Goal: Use online tool/utility: Utilize a website feature to perform a specific function

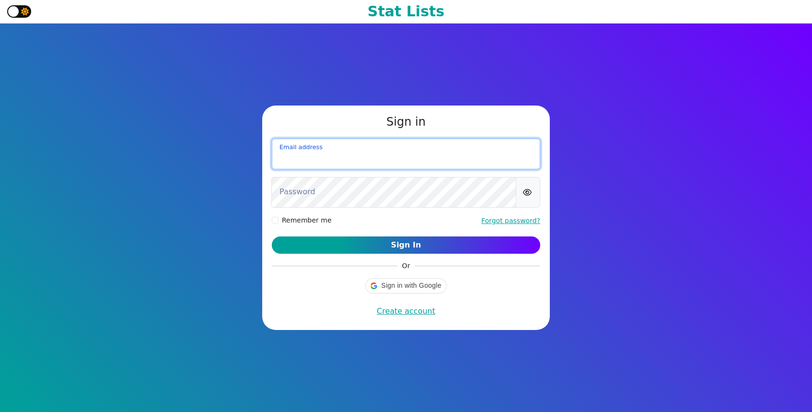
drag, startPoint x: 419, startPoint y: 144, endPoint x: 423, endPoint y: 154, distance: 11.0
click at [419, 144] on input "email" at bounding box center [406, 154] width 269 height 31
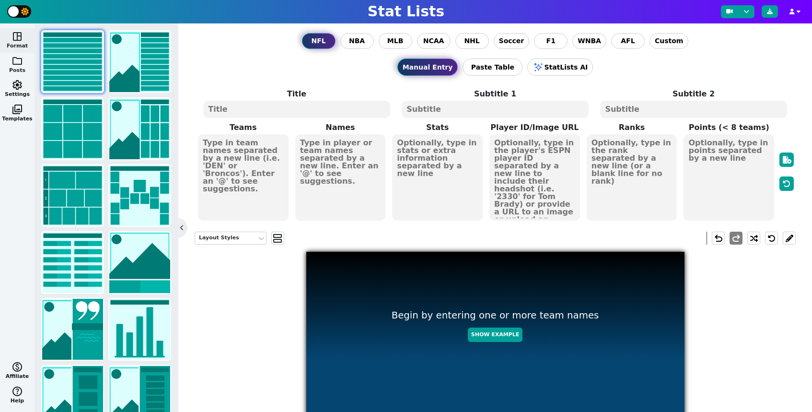
click at [9, 64] on button "folder Posts" at bounding box center [17, 65] width 35 height 24
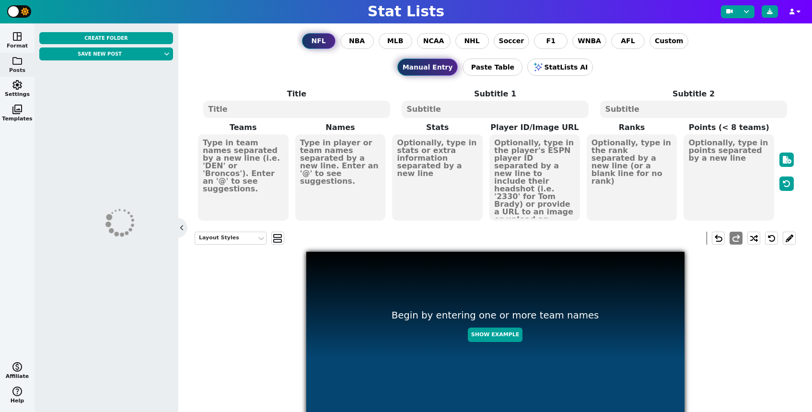
click at [21, 37] on span "space_dashboard" at bounding box center [18, 37] width 12 height 12
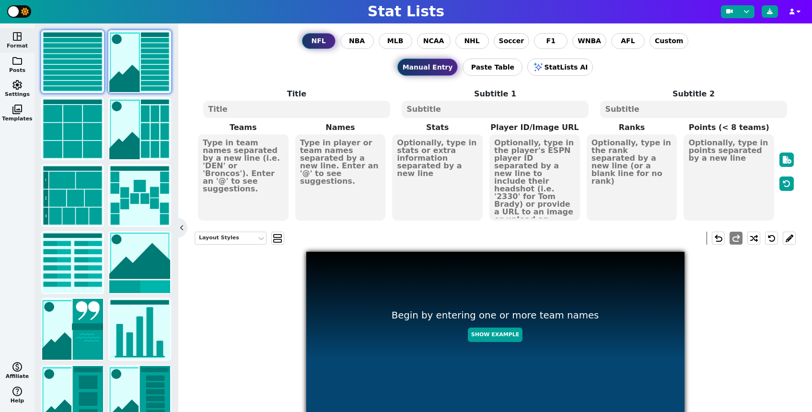
click at [136, 63] on img at bounding box center [139, 61] width 61 height 61
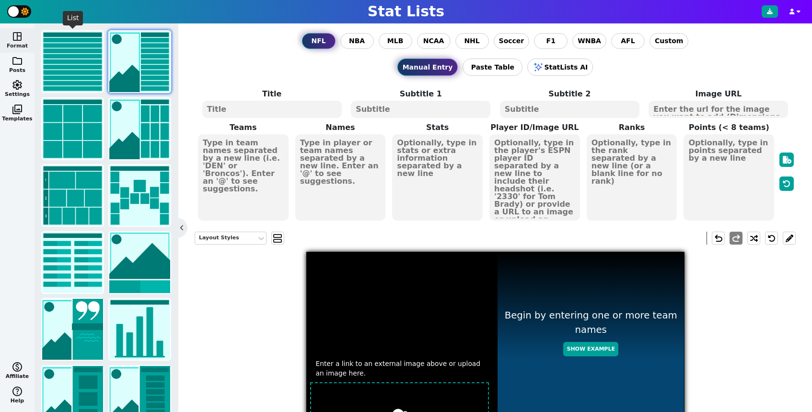
drag, startPoint x: 83, startPoint y: 68, endPoint x: 111, endPoint y: 69, distance: 28.3
click at [83, 68] on img at bounding box center [72, 61] width 61 height 61
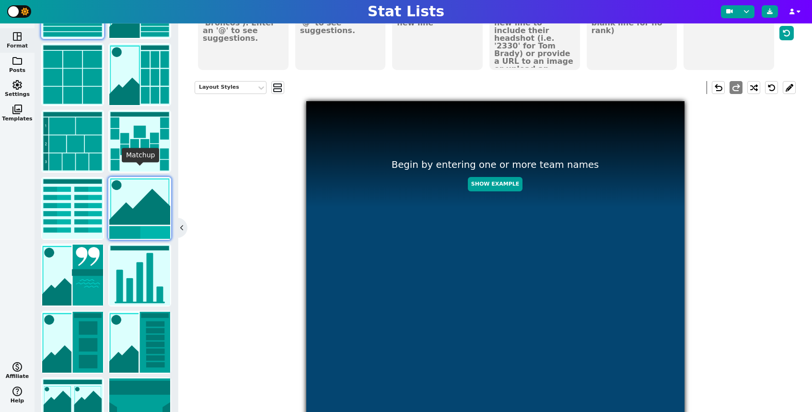
scroll to position [67, 0]
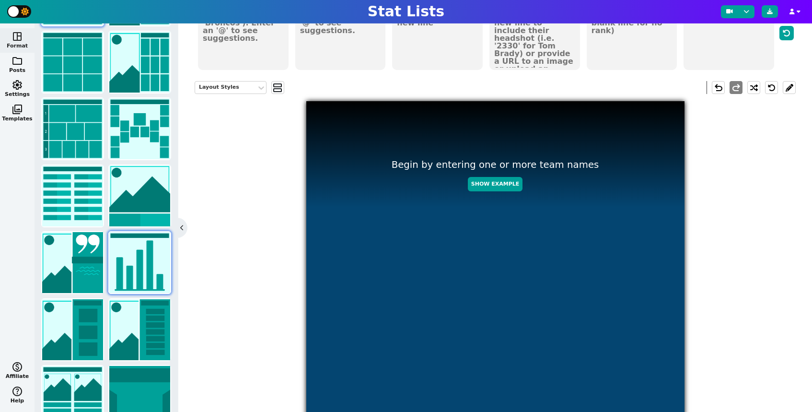
click at [136, 260] on img at bounding box center [139, 262] width 61 height 61
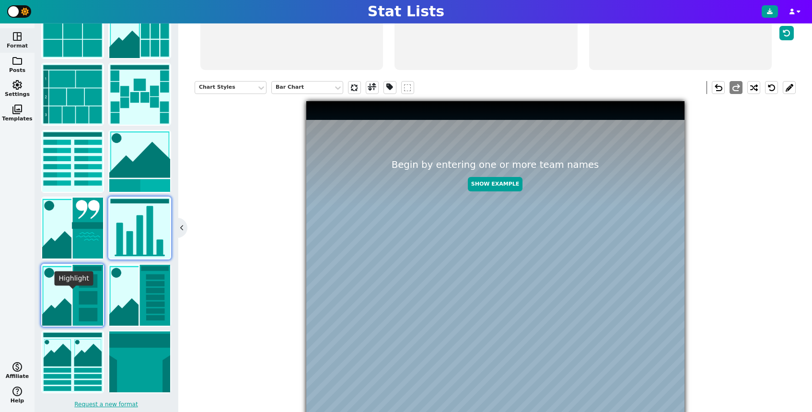
scroll to position [103, 0]
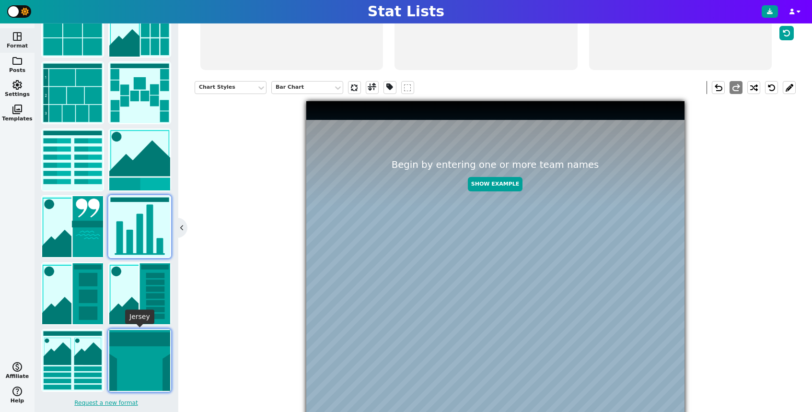
click at [123, 349] on img at bounding box center [139, 360] width 61 height 61
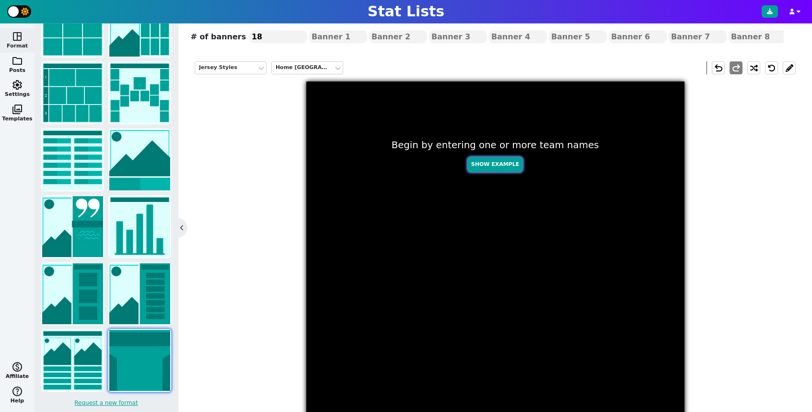
click at [507, 165] on button "Show Example" at bounding box center [495, 164] width 55 height 15
type textarea "[PERSON_NAME]"
type textarea "15"
type textarea "4 TOUCHDOWNS"
type textarea "380 PASS YDS"
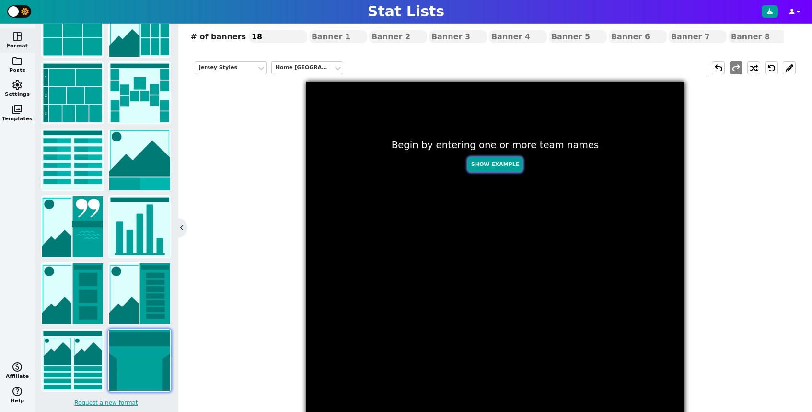
type textarea "25 COMPLETIONS"
type textarea "WK 1"
type textarea "WK 3"
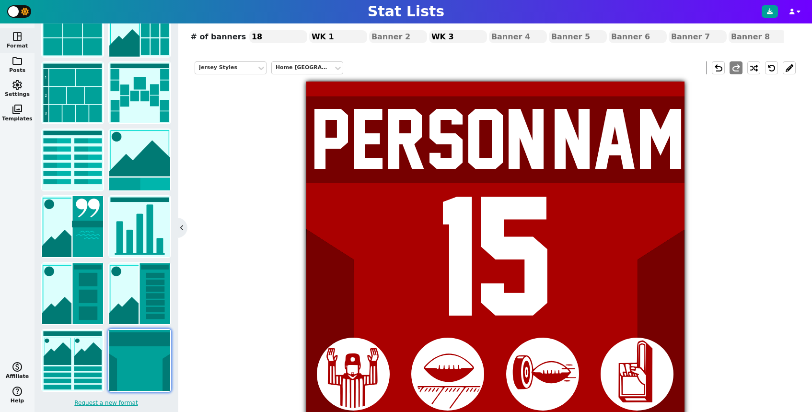
scroll to position [215, 0]
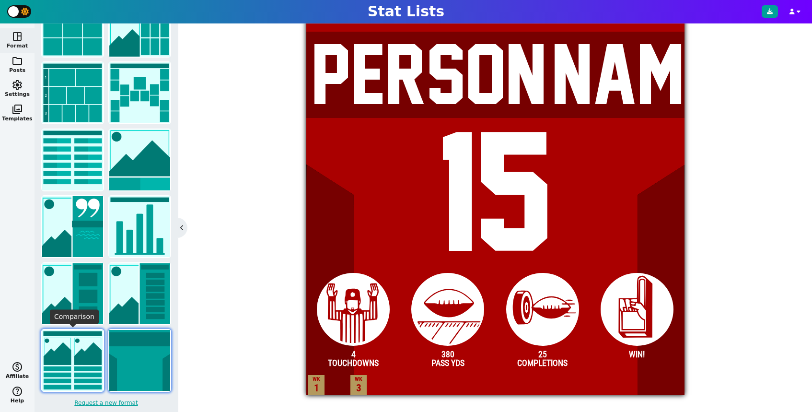
click at [93, 367] on img at bounding box center [72, 360] width 61 height 61
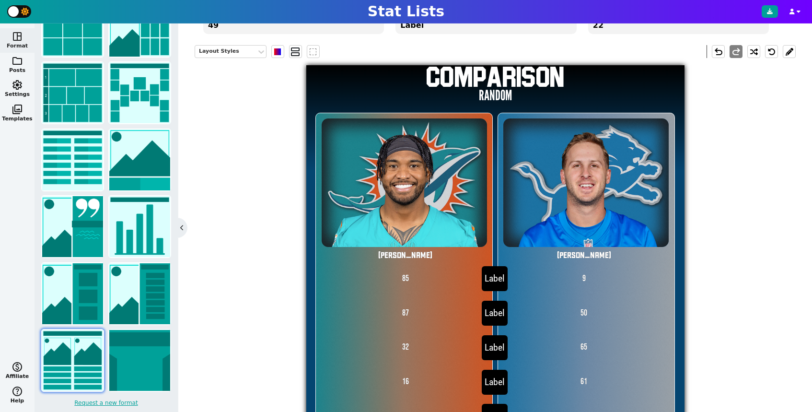
scroll to position [264, 0]
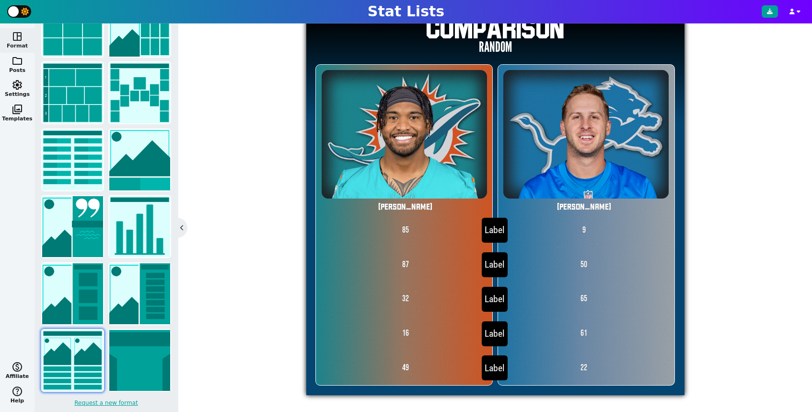
click at [497, 231] on span "Label" at bounding box center [495, 230] width 26 height 25
click at [70, 297] on img at bounding box center [72, 293] width 61 height 61
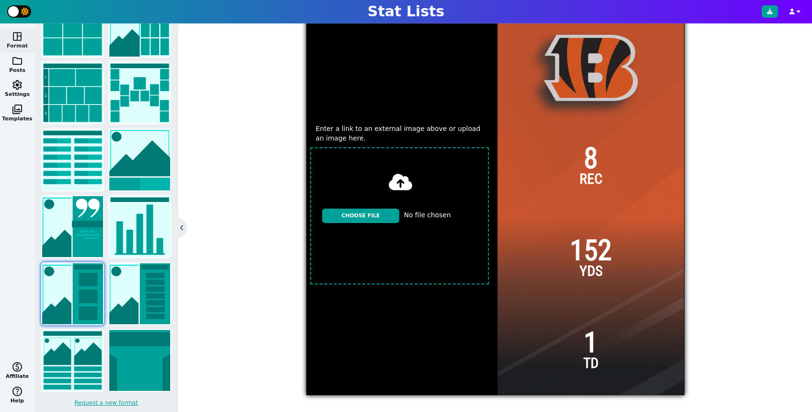
scroll to position [235, 0]
click at [78, 234] on img at bounding box center [72, 226] width 61 height 61
type textarea "DAL"
type textarea "BREAKING"
type textarea "THIS IS REALLY IMPORTANT NEWS"
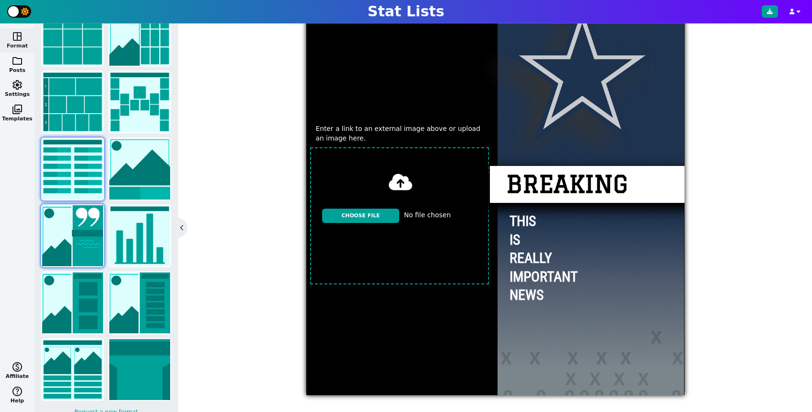
click at [86, 171] on img at bounding box center [72, 169] width 61 height 61
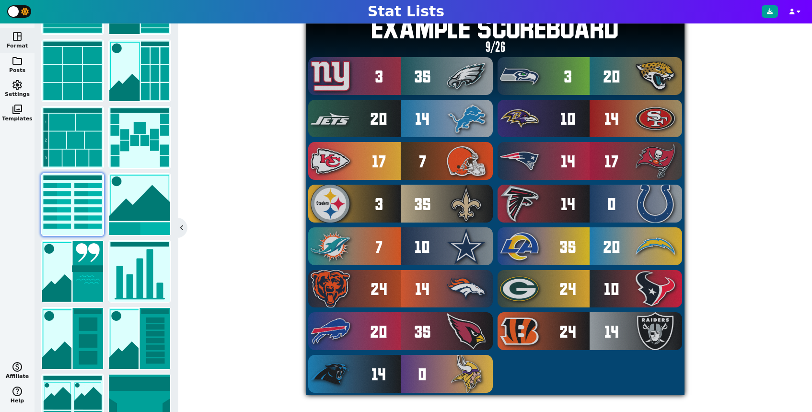
scroll to position [56, 0]
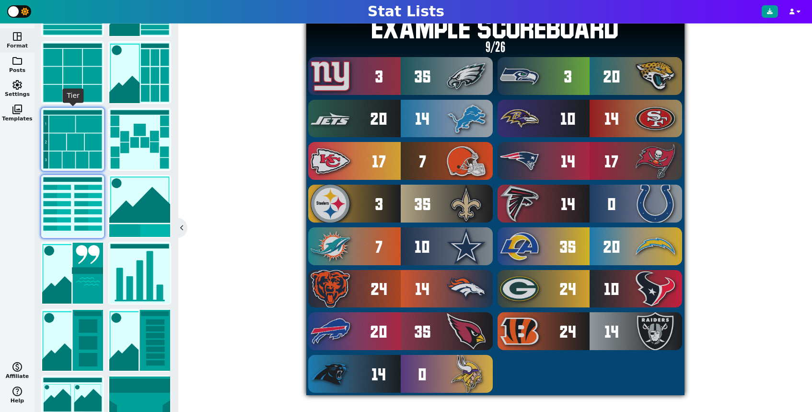
click at [66, 153] on img at bounding box center [72, 139] width 61 height 61
type textarea "Example Post"
type textarea "Random"
type textarea "DAL [PERSON_NAME] # SF DET GB JAX # KC TB BUF"
type textarea "[PERSON_NAME] [PERSON_NAME] [PERSON_NAME] [PERSON_NAME] [PERSON_NAME] [PERSON_N…"
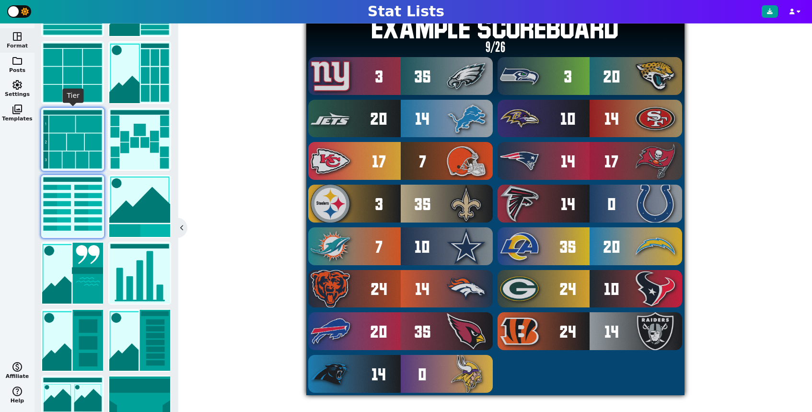
type textarea "586 560 481 474 219 164 147 133 124 122"
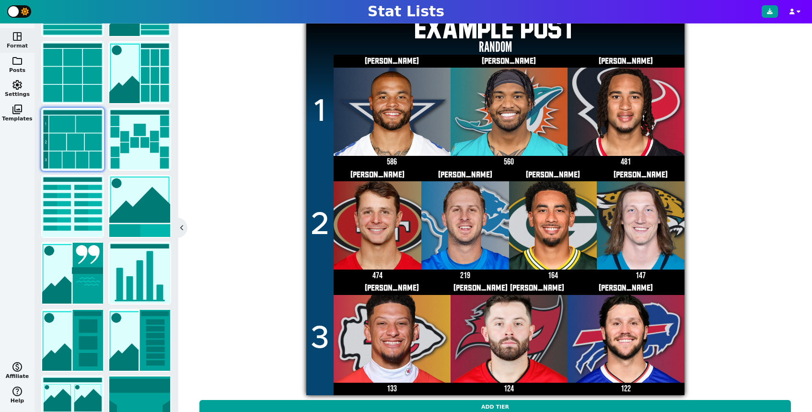
scroll to position [0, 0]
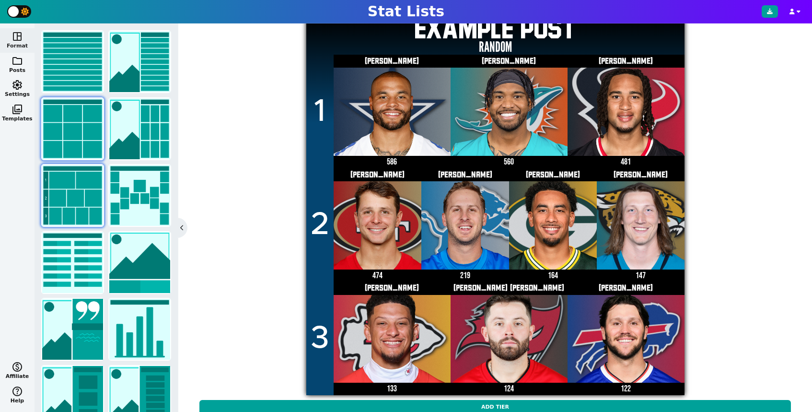
click at [75, 151] on img at bounding box center [72, 128] width 61 height 61
type textarea "HOU SF MIA JAX BUF DAL DET GB KC TB"
type textarea "[PERSON_NAME] [PERSON_NAME] [PERSON_NAME] [PERSON_NAME] [PERSON_NAME] [PERSON_N…"
type textarea "692 665 596 498 370 325 211 132 129 104"
type textarea "4432577 4361741 4241479 4360310 3918298 2577417 3046779 4036378 3139477 3052587"
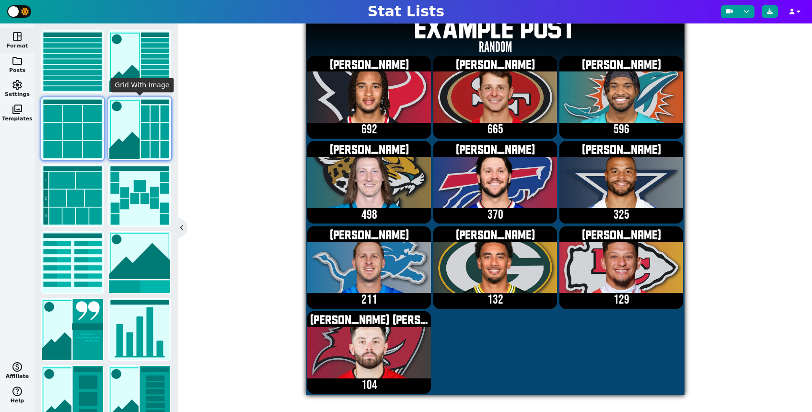
click at [148, 111] on img at bounding box center [139, 128] width 61 height 61
type textarea "DET HOU MIA JAX KC TB BUF DAL GB SF"
type textarea "[PERSON_NAME] [PERSON_NAME] [PERSON_NAME] [PERSON_NAME] [PERSON_NAME] [PERSON_N…"
type textarea "653 586 563 501 483 446 414 412 269 164"
type textarea "3046779 4432577 4241479 4360310 3139477 3052587 3918298 2577417 4036378 4361741"
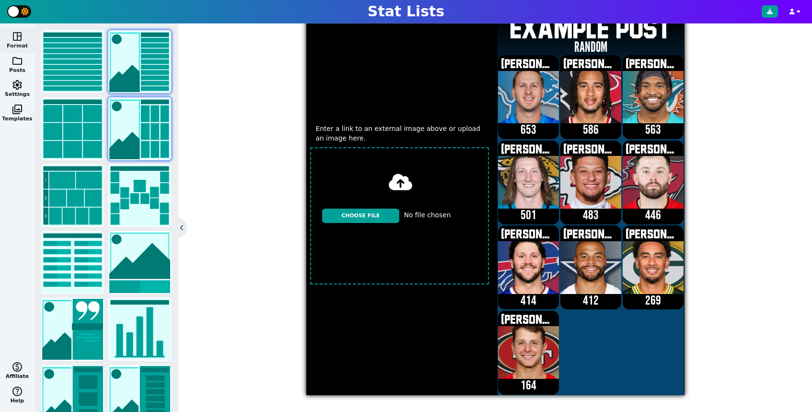
click at [152, 59] on img at bounding box center [139, 61] width 61 height 61
type textarea "DET HOU SF JAX KC BUF MIA DAL GB TB"
type textarea "[PERSON_NAME] [PERSON_NAME] [PERSON_NAME] [PERSON_NAME] [PERSON_NAME] [PERSON_N…"
type textarea "695 654 636 603 601 473 469 455 378 327"
type textarea "3046779 4432577 4361741 4360310 3139477 3918298 4241479 2577417 4036378 3052587"
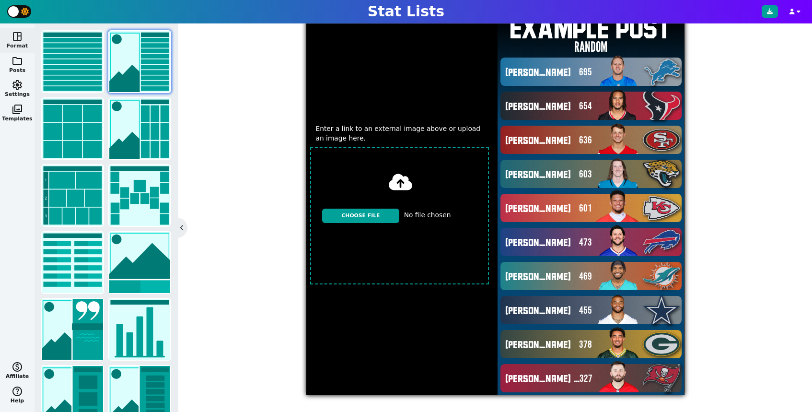
click at [374, 215] on input "file" at bounding box center [399, 215] width 187 height 145
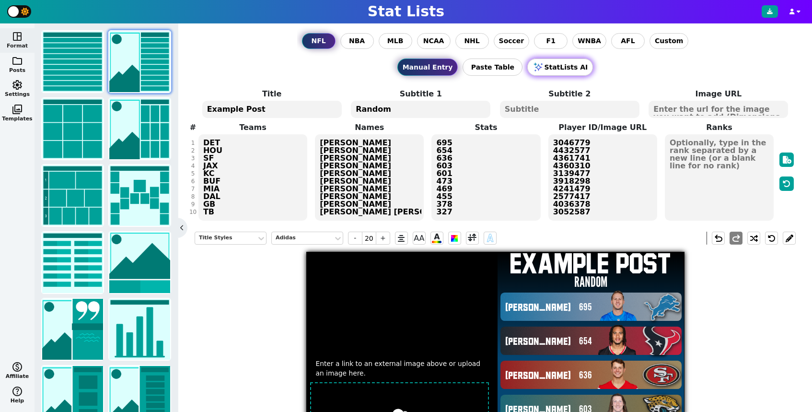
click at [568, 70] on button "StatLists AI" at bounding box center [560, 66] width 66 height 17
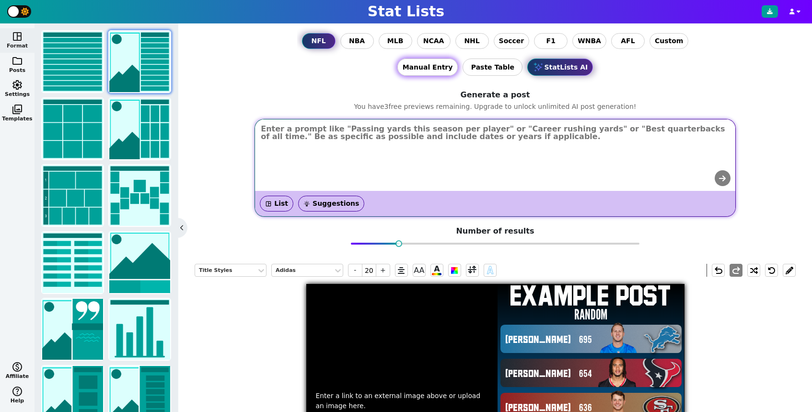
click at [437, 62] on button "Manual Entry" at bounding box center [428, 66] width 61 height 17
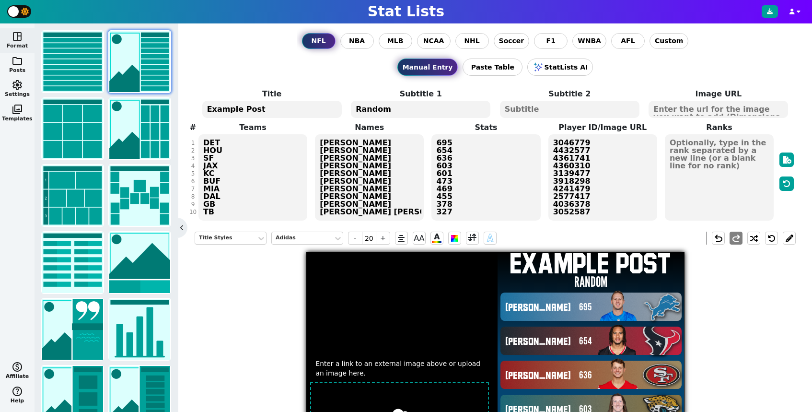
click at [23, 36] on span "space_dashboard" at bounding box center [18, 37] width 12 height 12
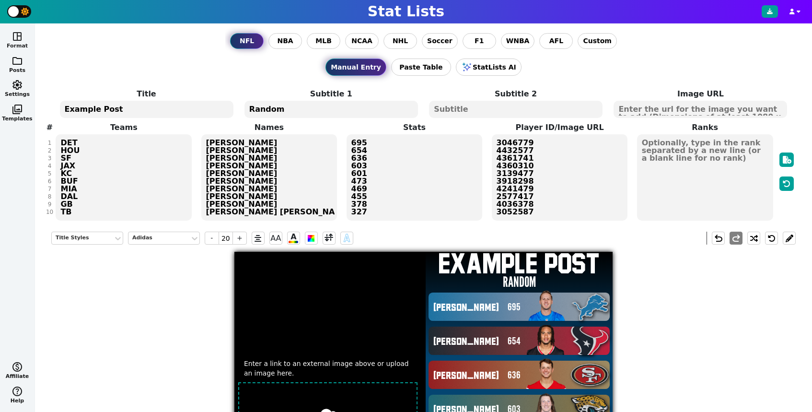
click at [25, 37] on button "space_dashboard Format" at bounding box center [17, 40] width 35 height 24
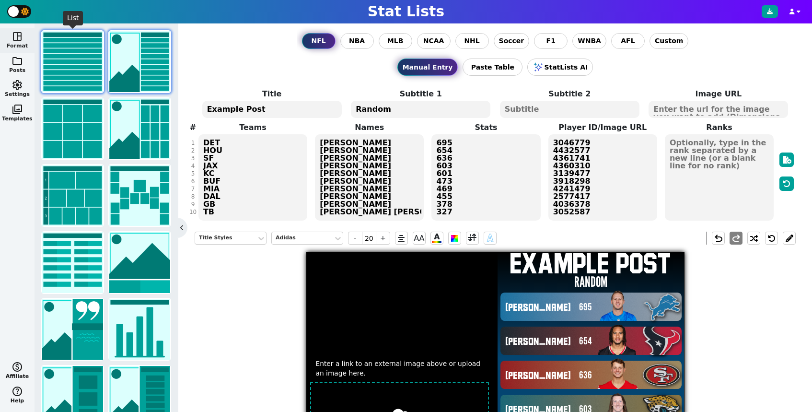
click at [94, 62] on img at bounding box center [72, 61] width 61 height 61
type textarea "JAX GB KC DET HOU TB SF MIA BUF DAL"
type textarea "[PERSON_NAME] [PERSON_NAME] [PERSON_NAME] [PERSON_NAME] [PERSON_NAME] [PERSON_N…"
type textarea "523 502 434 426 396 334 290 274 211 117"
type textarea "4360310 4036378 3139477 3046779 4432577 3052587 4361741 4241479 3918298 2577417"
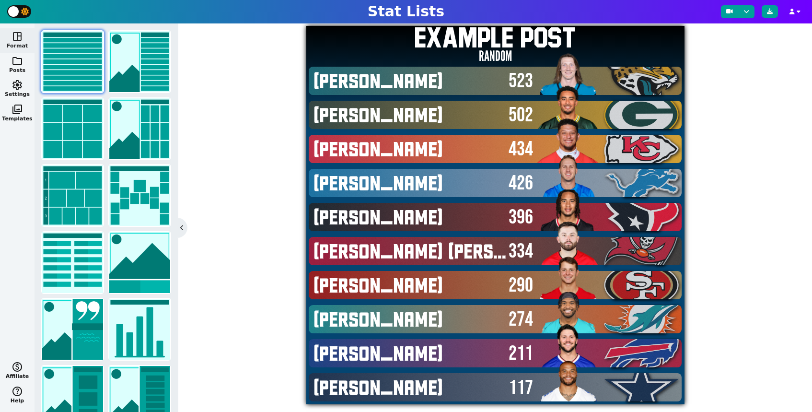
scroll to position [235, 0]
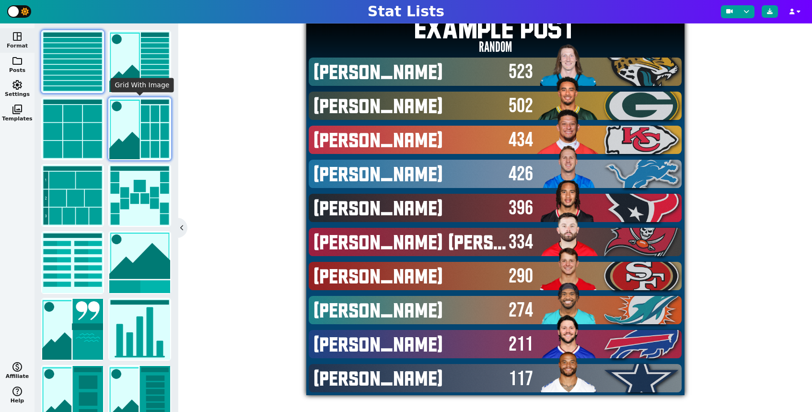
click at [139, 108] on img at bounding box center [139, 128] width 61 height 61
type textarea "TB DAL SF [PERSON_NAME] JAX KC DET BUF GB"
type textarea "[PERSON_NAME] [PERSON_NAME] [PERSON_NAME] [PERSON_NAME] [PERSON_NAME] [PERSON_N…"
type textarea "678 669 669 594 487 340 330 272 241 241"
type textarea "3052587 2577417 4361741 4241479 4432577 4360310 3139477 3046779 3918298 4036378"
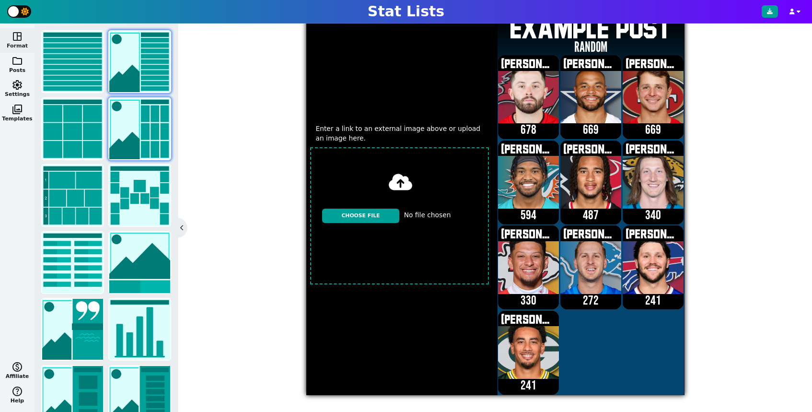
click at [150, 55] on img at bounding box center [139, 61] width 61 height 61
type textarea "DET BUF MIA GB KC TB JAX HOU SF DAL"
type textarea "[PERSON_NAME] [PERSON_NAME] [PERSON_NAME] [PERSON_NAME] [PERSON_NAME] [PERSON_N…"
type textarea "647 614 496 435 406 335 262 248 237 101"
type textarea "3046779 3918298 4241479 4036378 3139477 3052587 4360310 4432577 4361741 2577417"
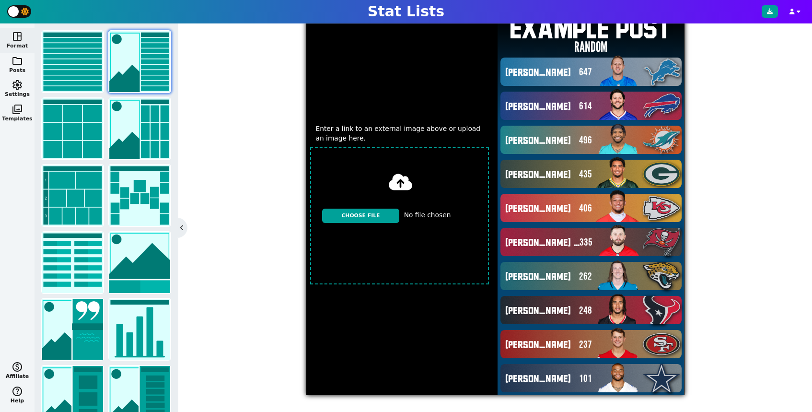
click at [11, 112] on button "photo_library Templates" at bounding box center [17, 113] width 35 height 24
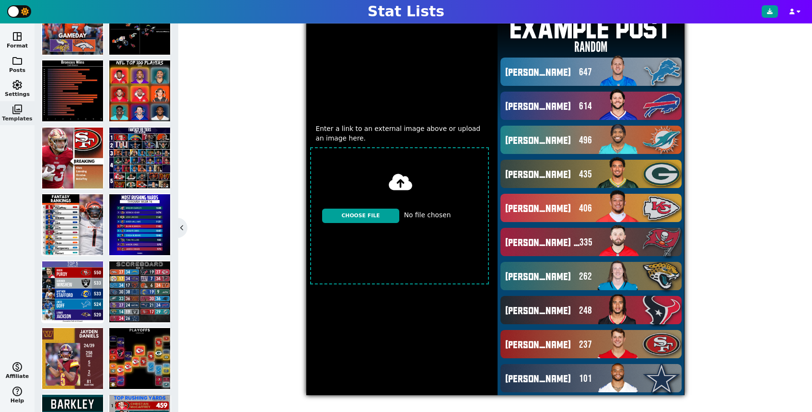
scroll to position [169, 0]
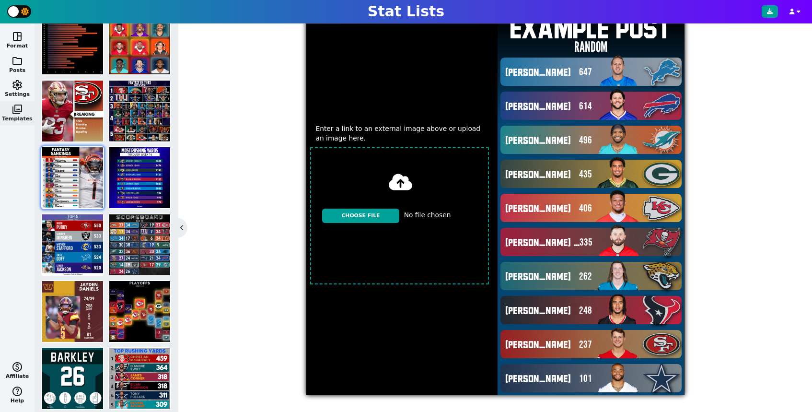
click at [85, 160] on img at bounding box center [72, 177] width 61 height 61
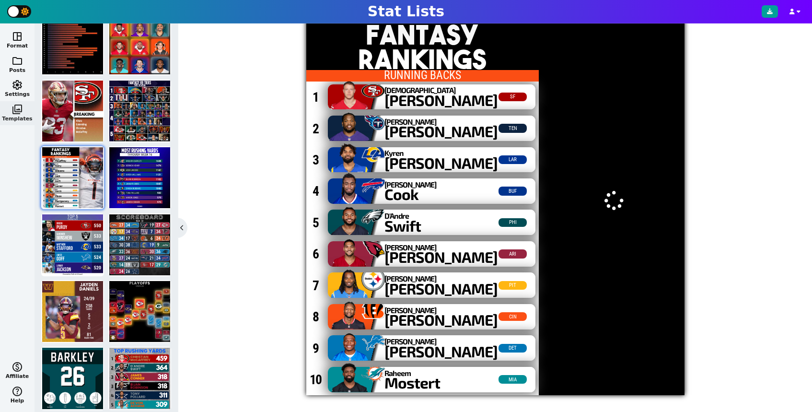
type input "19"
type textarea "FANTASY"
type textarea "RANKINGS"
type textarea "RUNNING BACKS"
type textarea "SF TEN LAR BUF PHI ARI PIT CIN DET MIA"
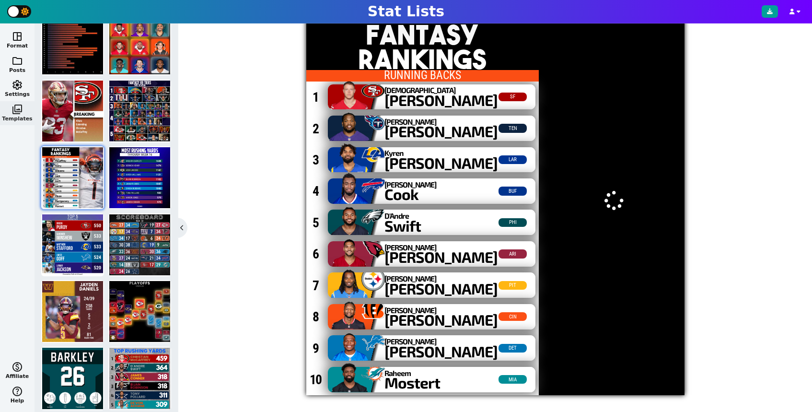
type textarea "[DEMOGRAPHIC_DATA]##[PERSON_NAME]##[PERSON_NAME]##[PERSON_NAME]##Cook D'Andre##…"
type textarea "SF TEN LAR BUF PHI ARI PIT CIN DET MIA"
type textarea "3117251 3043078 4430737 4379399 4259545 3045147 4241457 3116385 4035538 2576414"
type textarea "[URL][DOMAIN_NAME][DOMAIN_NAME]"
type textarea "1 2 3 4 5 6 7 8 9 10"
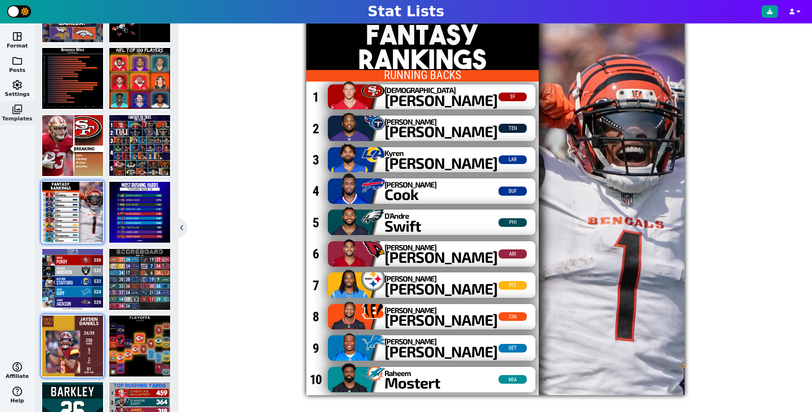
scroll to position [134, 0]
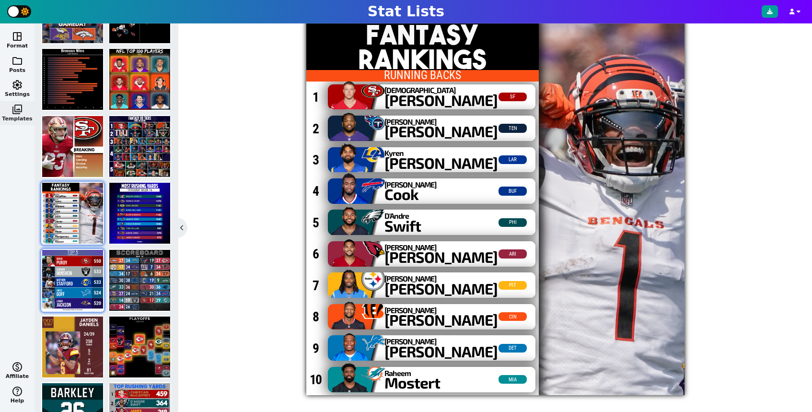
click at [67, 292] on img at bounding box center [72, 280] width 61 height 61
type input "20"
type textarea "TOP 5"
type textarea "Passing Yards"
type textarea "sf lv lar det [MEDICAL_DATA]"
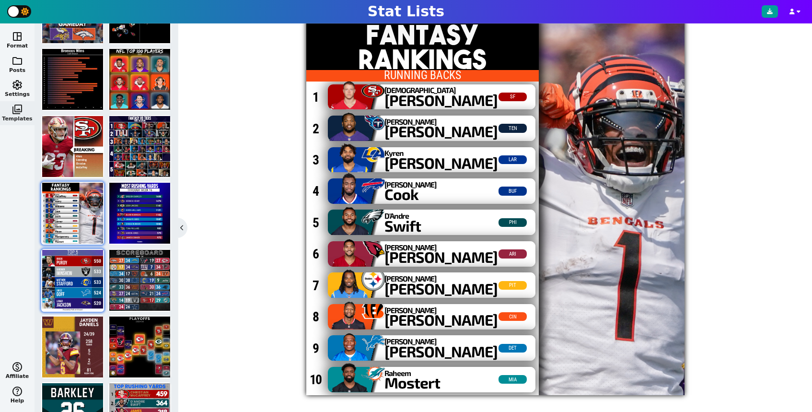
type textarea "[PERSON_NAME]##[PERSON_NAME]##[PERSON_NAME]##[PERSON_NAME]##[PERSON_NAME]##[PER…"
type textarea "550 533 533 524 520"
type textarea "[URL][DOMAIN_NAME][DOMAIN_NAME] [URL][DOMAIN_NAME][DOMAIN_NAME] [URL][DOMAIN_NA…"
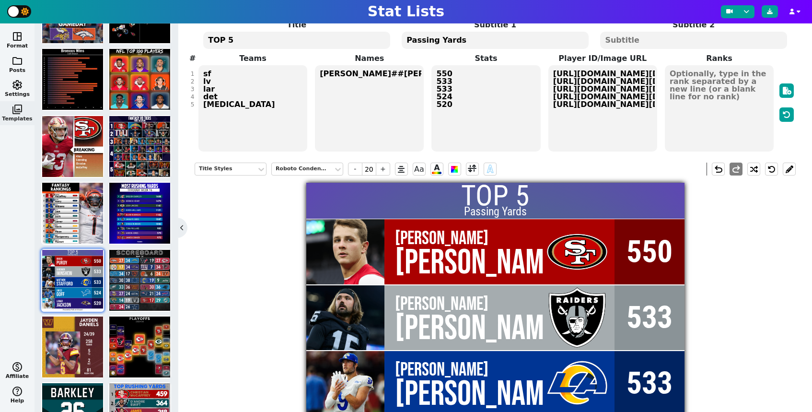
scroll to position [0, 0]
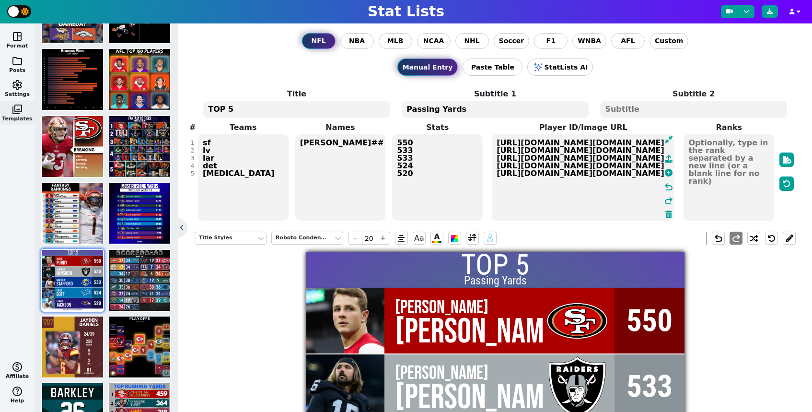
click at [589, 182] on textarea "[URL][DOMAIN_NAME][DOMAIN_NAME] [URL][DOMAIN_NAME][DOMAIN_NAME] [URL][DOMAIN_NA…" at bounding box center [583, 177] width 183 height 86
drag, startPoint x: 495, startPoint y: 140, endPoint x: 633, endPoint y: 200, distance: 150.4
click at [633, 200] on textarea "[URL][DOMAIN_NAME][DOMAIN_NAME] [URL][DOMAIN_NAME][DOMAIN_NAME] [URL][DOMAIN_NA…" at bounding box center [583, 177] width 183 height 86
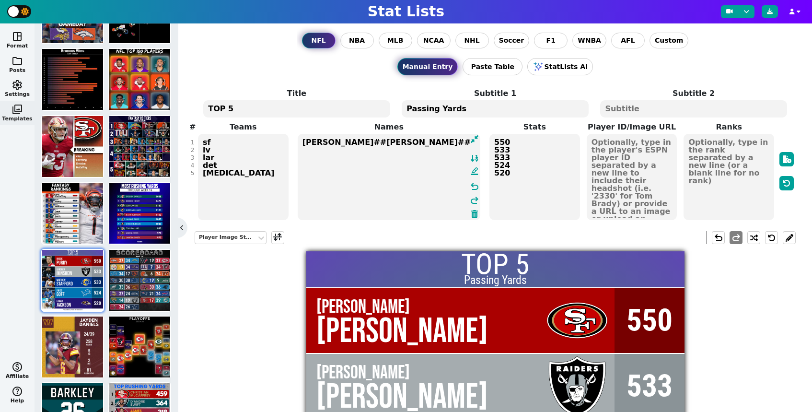
drag, startPoint x: 300, startPoint y: 142, endPoint x: 349, endPoint y: 185, distance: 65.2
click at [349, 185] on textarea "[PERSON_NAME]##[PERSON_NAME]##[PERSON_NAME]##[PERSON_NAME]##[PERSON_NAME]##[PER…" at bounding box center [389, 177] width 183 height 86
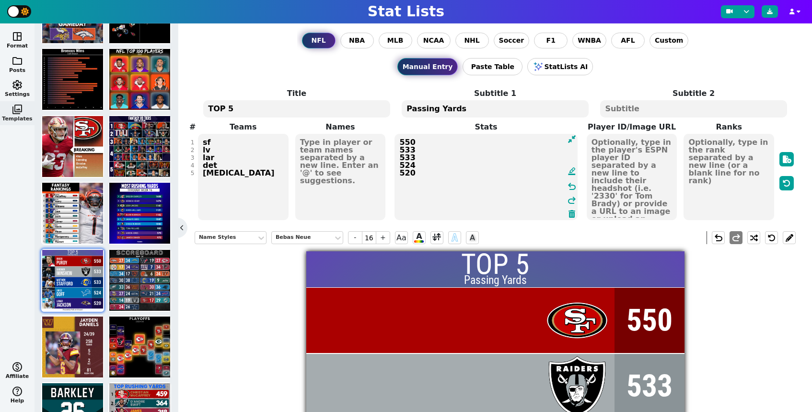
drag, startPoint x: 495, startPoint y: 141, endPoint x: 527, endPoint y: 210, distance: 76.4
click at [527, 210] on textarea "550 533 533 524 520" at bounding box center [486, 177] width 183 height 86
type input "14"
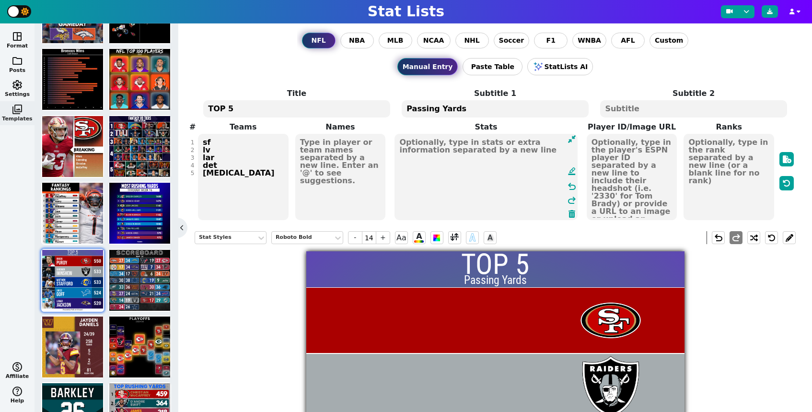
click at [283, 111] on textarea "TOP 5" at bounding box center [296, 108] width 187 height 17
type input "20"
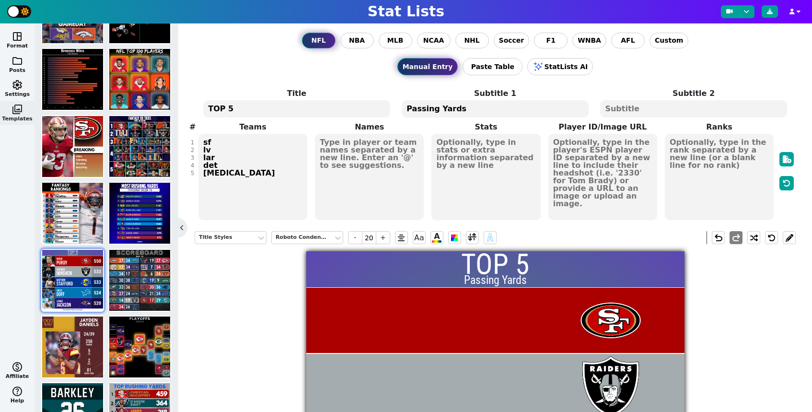
click at [283, 111] on textarea "TOP 5" at bounding box center [296, 108] width 187 height 17
click at [240, 109] on textarea "Boom or Bust" at bounding box center [296, 108] width 187 height 17
click at [280, 114] on textarea "Boom and Bust" at bounding box center [296, 108] width 187 height 17
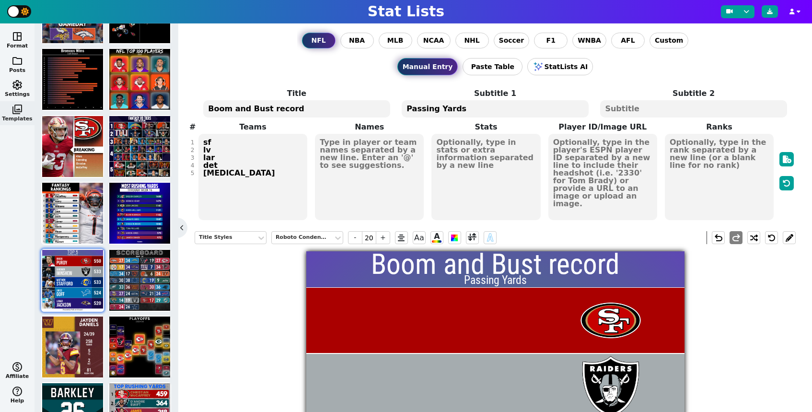
type textarea "Boom and Bust record"
click at [467, 111] on textarea "Passing Yards" at bounding box center [495, 108] width 187 height 17
type input "8"
click at [467, 111] on textarea "Passing Yards" at bounding box center [495, 108] width 187 height 17
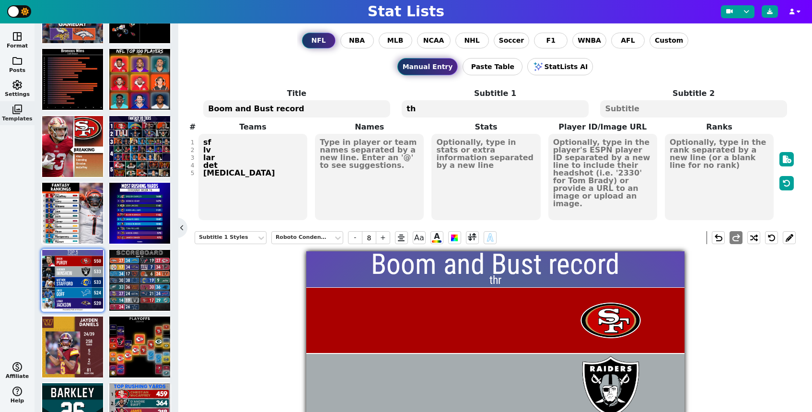
type textarea "t"
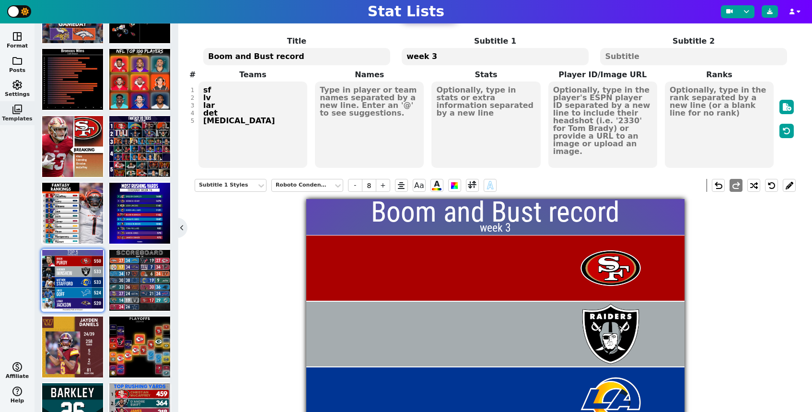
scroll to position [87, 0]
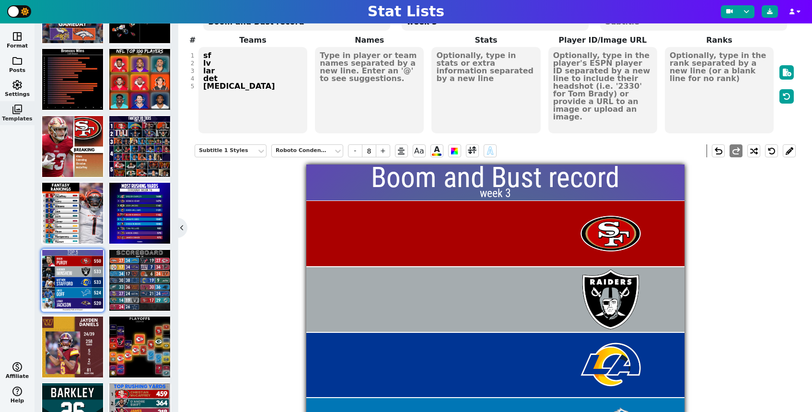
type textarea "week 3"
click at [251, 86] on textarea "sf lv lar det [MEDICAL_DATA]" at bounding box center [253, 90] width 109 height 86
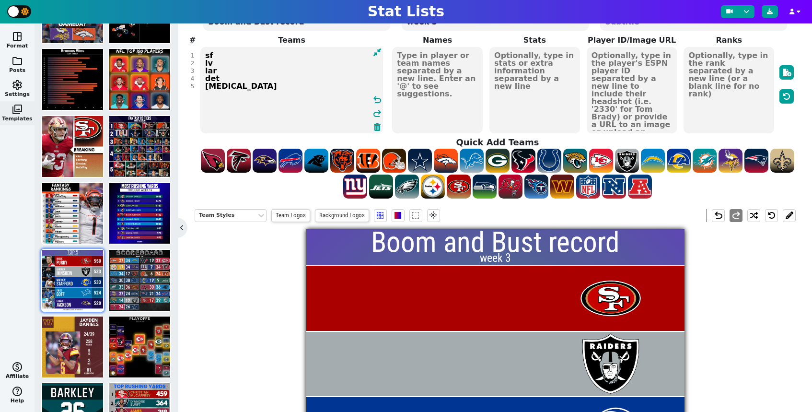
drag, startPoint x: 230, startPoint y: 90, endPoint x: 199, endPoint y: 47, distance: 52.7
click at [199, 47] on span "Teams sf lv lar det [MEDICAL_DATA] undo redo" at bounding box center [292, 85] width 194 height 100
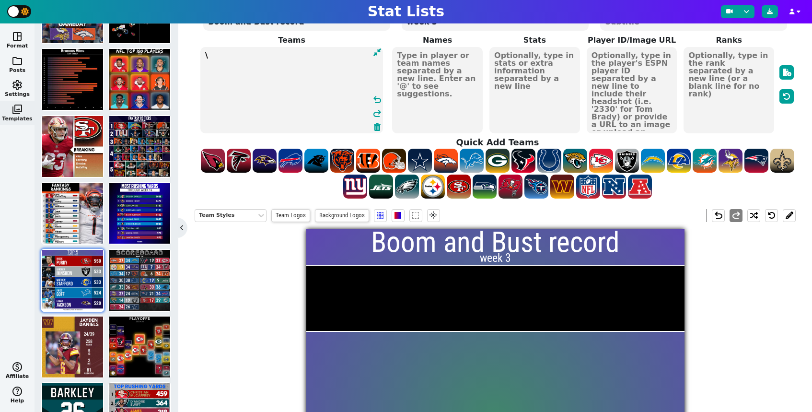
scroll to position [0, 0]
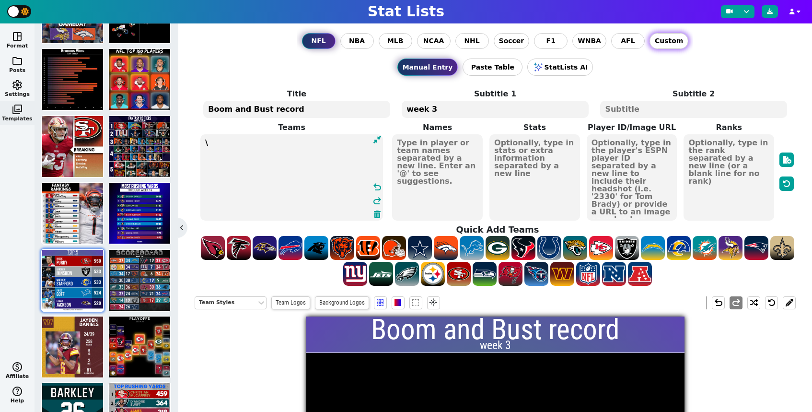
type textarea "\"
click at [662, 42] on span "Custom" at bounding box center [669, 41] width 28 height 10
click at [0, 0] on input "Custom" at bounding box center [0, 0] width 0 height 0
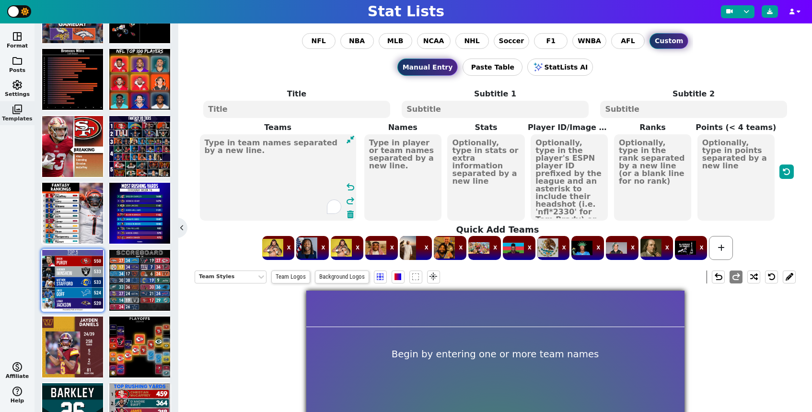
click at [276, 154] on textarea "To enrich screen reader interactions, please activate Accessibility in Grammarl…" at bounding box center [278, 177] width 156 height 86
click at [278, 110] on textarea at bounding box center [296, 109] width 187 height 17
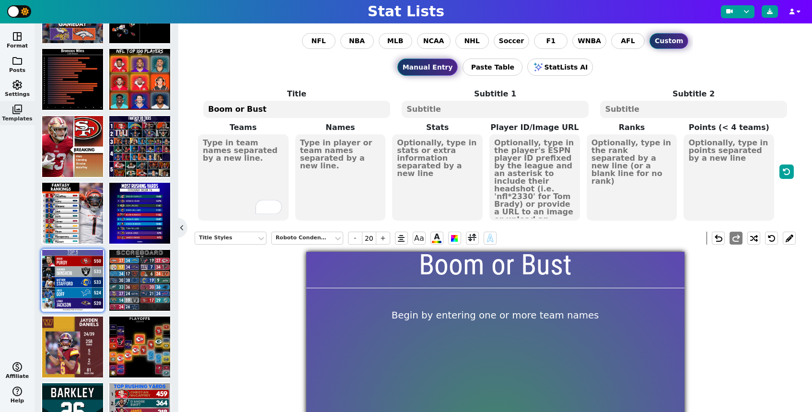
type textarea "Boom or Bust"
click at [439, 114] on textarea at bounding box center [495, 109] width 187 height 17
type input "8"
type textarea "week 3"
click at [272, 147] on textarea "To enrich screen reader interactions, please activate Accessibility in Grammarl…" at bounding box center [243, 177] width 91 height 86
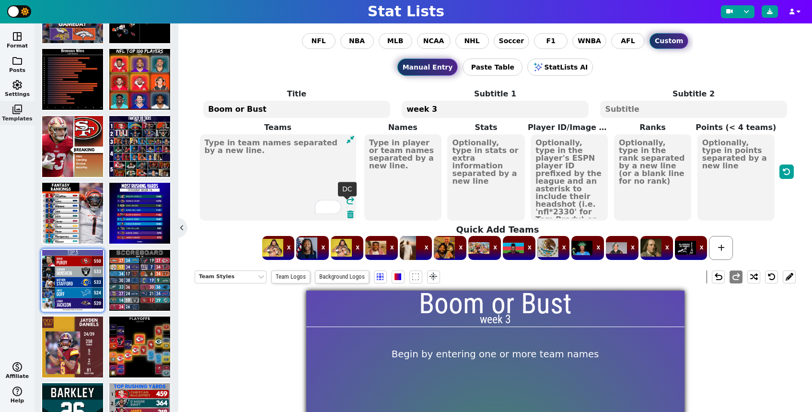
scroll to position [36, 0]
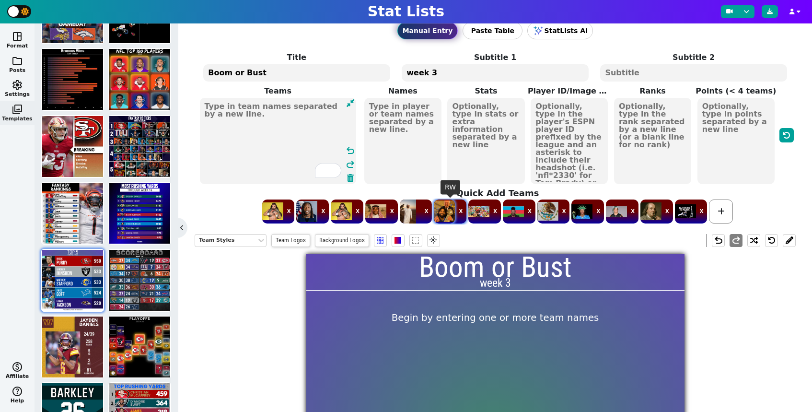
click at [448, 215] on span at bounding box center [444, 211] width 21 height 24
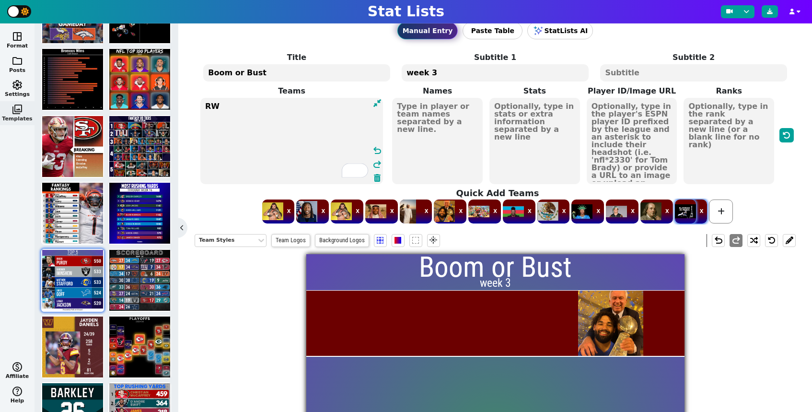
click at [679, 216] on span at bounding box center [685, 211] width 21 height 24
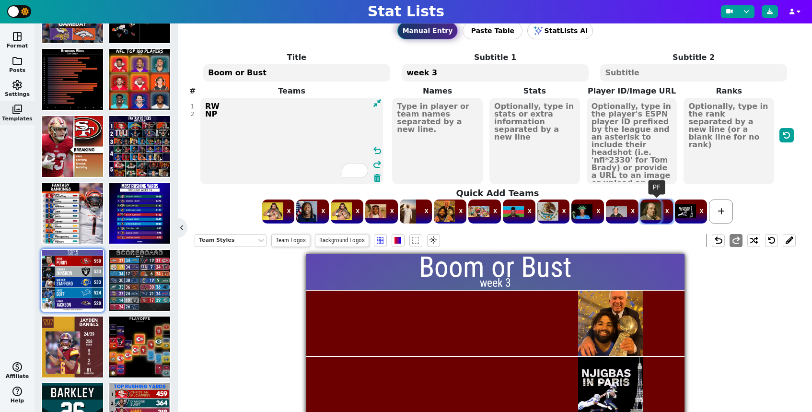
click at [656, 216] on span at bounding box center [651, 211] width 21 height 24
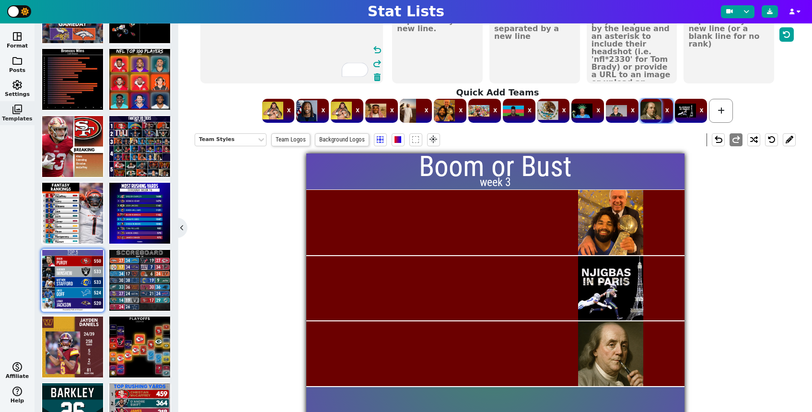
scroll to position [165, 0]
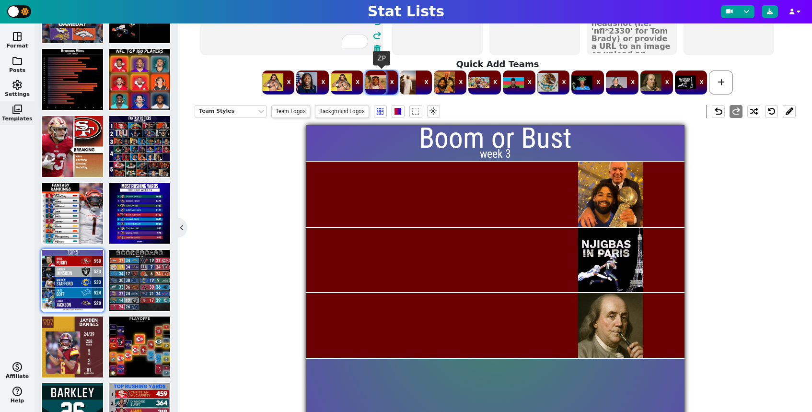
click at [374, 84] on span at bounding box center [375, 82] width 21 height 24
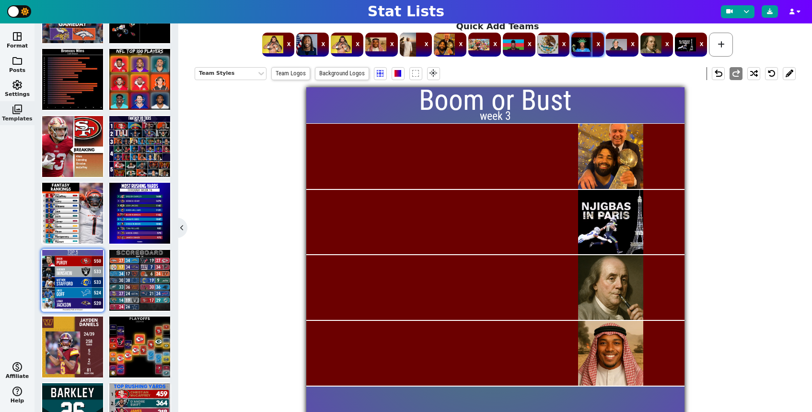
scroll to position [207, 0]
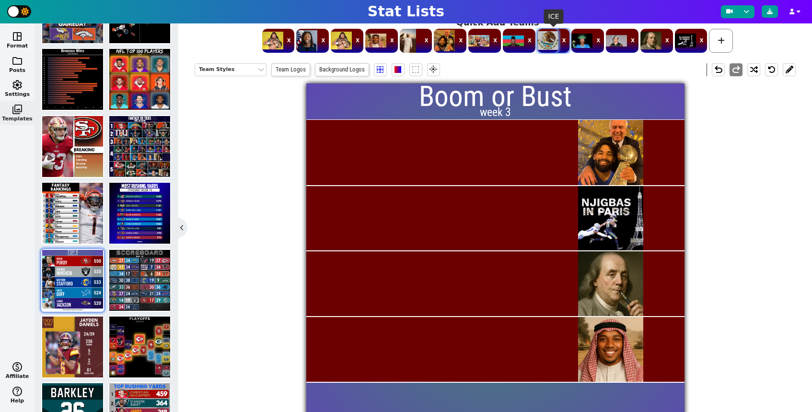
click at [546, 48] on span at bounding box center [548, 41] width 21 height 24
type textarea "RW NP PF ZP ICE"
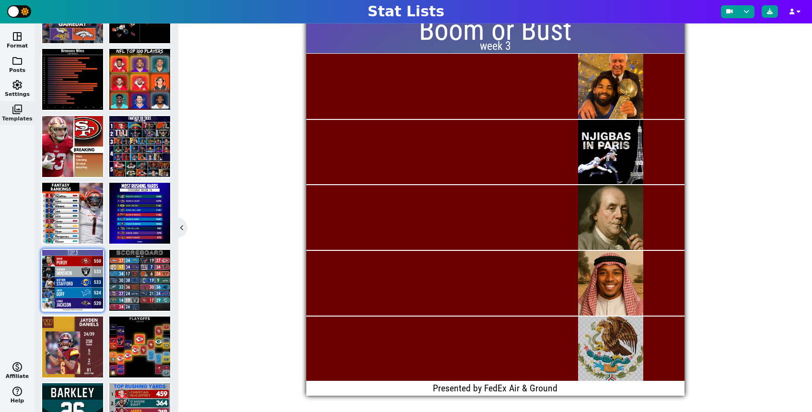
scroll to position [0, 0]
click at [554, 388] on span "Presented by FedEx Air & Ground" at bounding box center [495, 388] width 125 height 14
click at [560, 389] on div "Presented by FedEx Air & Ground" at bounding box center [495, 388] width 378 height 14
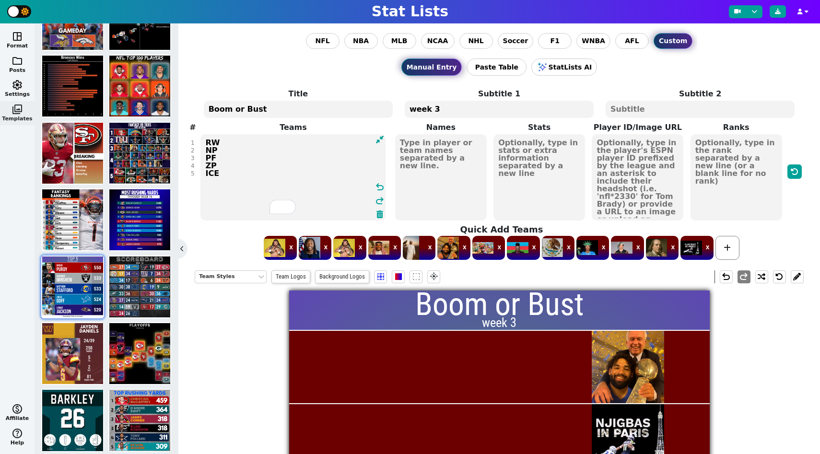
click at [267, 142] on textarea "RW NP PF ZP ICE" at bounding box center [292, 177] width 185 height 86
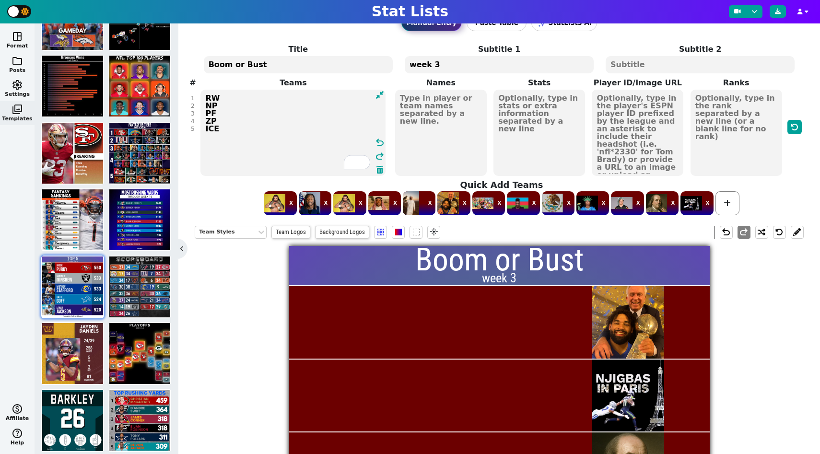
click at [404, 119] on textarea at bounding box center [441, 133] width 92 height 86
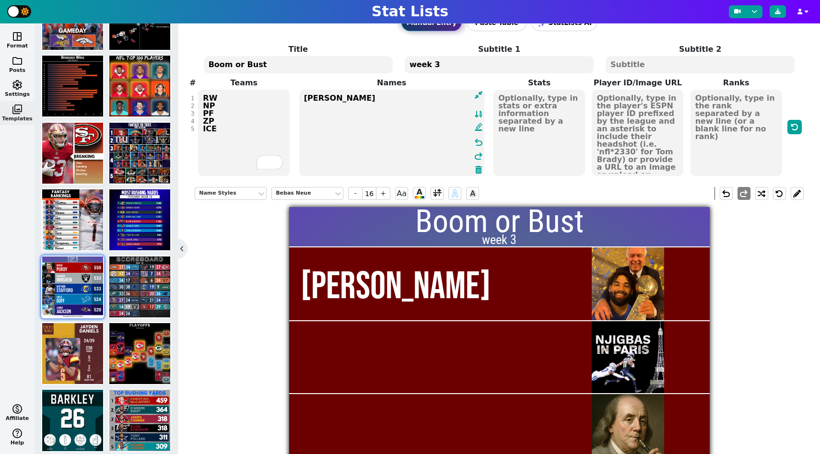
type textarea "[PERSON_NAME]"
click at [530, 116] on textarea at bounding box center [539, 133] width 92 height 86
type input "14"
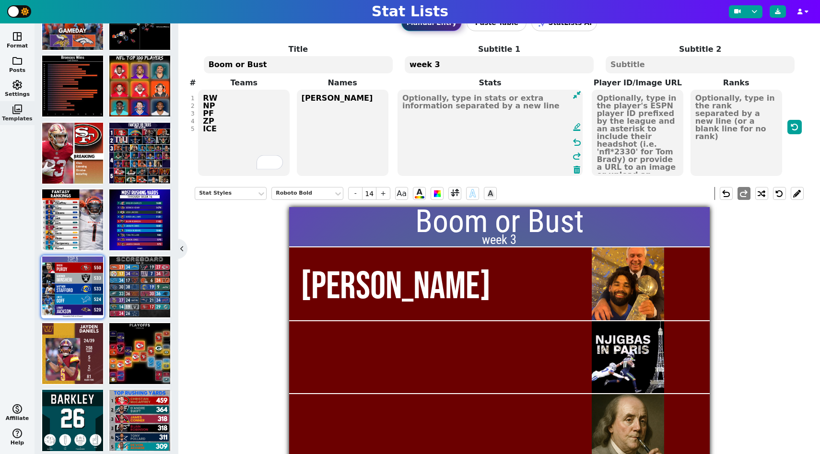
type textarea "1"
type textarea "6"
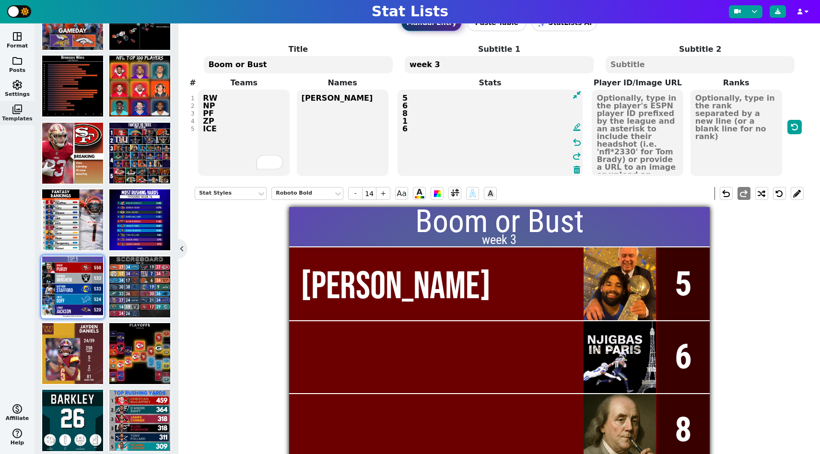
type textarea "5 6 8 1 6"
click at [349, 111] on textarea "[PERSON_NAME]" at bounding box center [343, 133] width 92 height 86
type input "16"
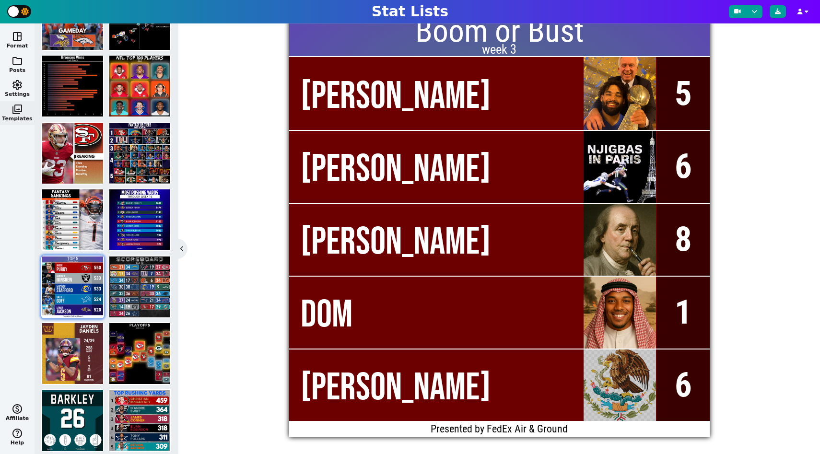
scroll to position [153, 0]
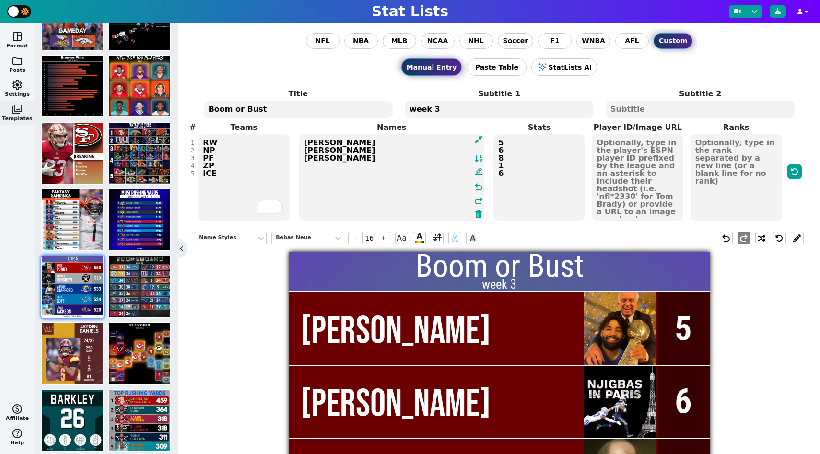
type textarea "[PERSON_NAME] [PERSON_NAME] [PERSON_NAME]"
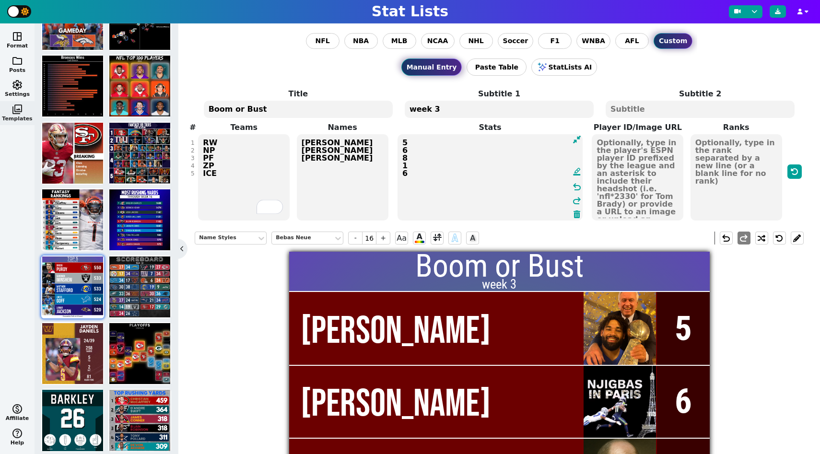
click at [522, 150] on textarea "5 6 8 1 6" at bounding box center [490, 177] width 185 height 86
type input "14"
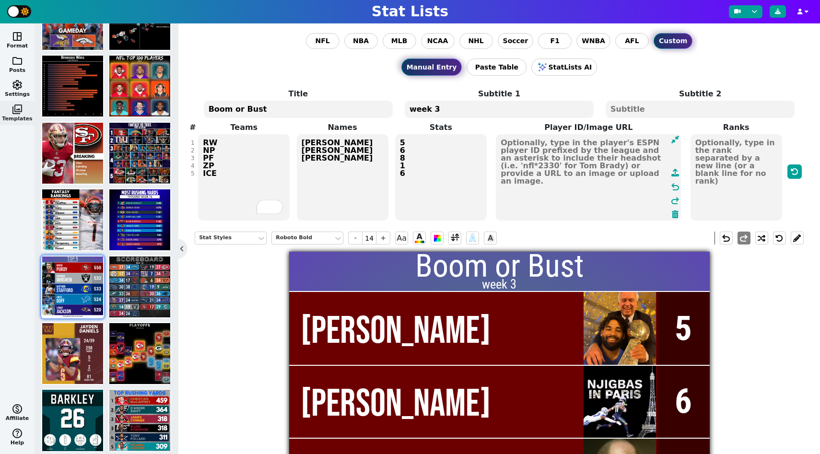
click at [617, 147] on textarea at bounding box center [588, 177] width 185 height 86
click at [714, 152] on textarea at bounding box center [736, 177] width 92 height 86
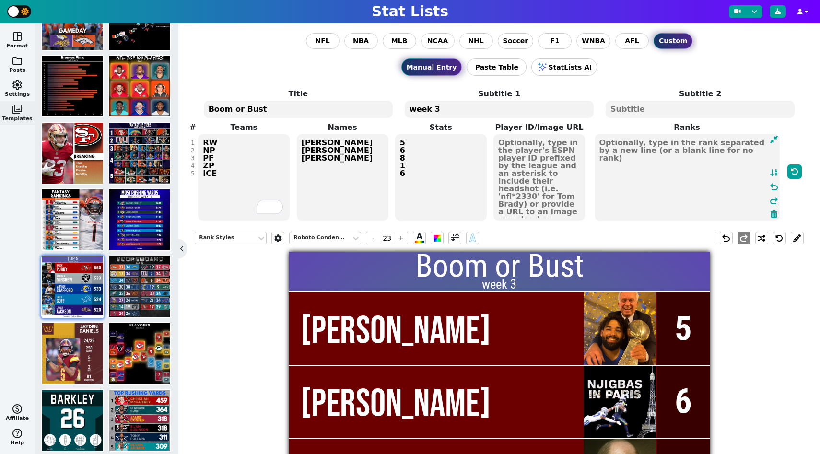
type textarea "1"
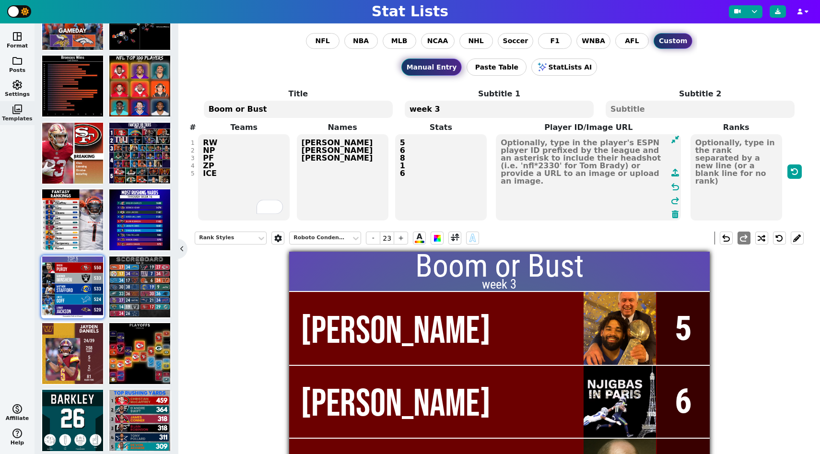
click at [537, 159] on textarea at bounding box center [588, 177] width 185 height 86
type textarea "6"
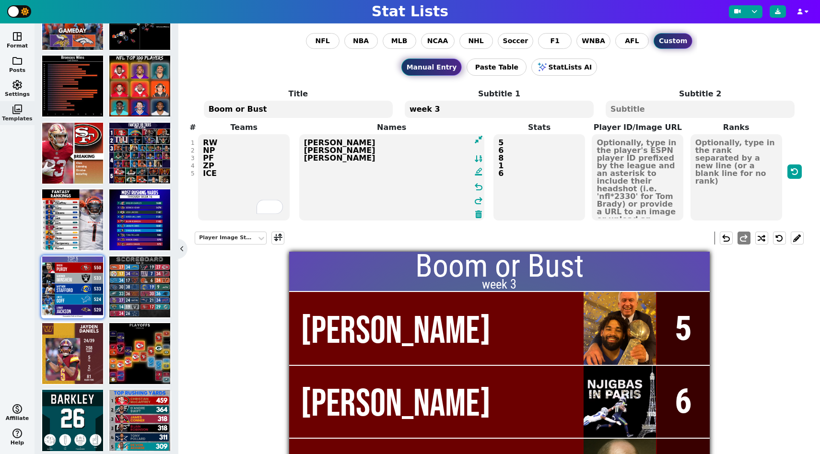
click at [345, 148] on textarea "[PERSON_NAME] [PERSON_NAME] [PERSON_NAME]" at bounding box center [391, 177] width 185 height 86
click at [345, 146] on textarea "[PERSON_NAME] [PERSON_NAME] [PERSON_NAME]" at bounding box center [391, 177] width 185 height 86
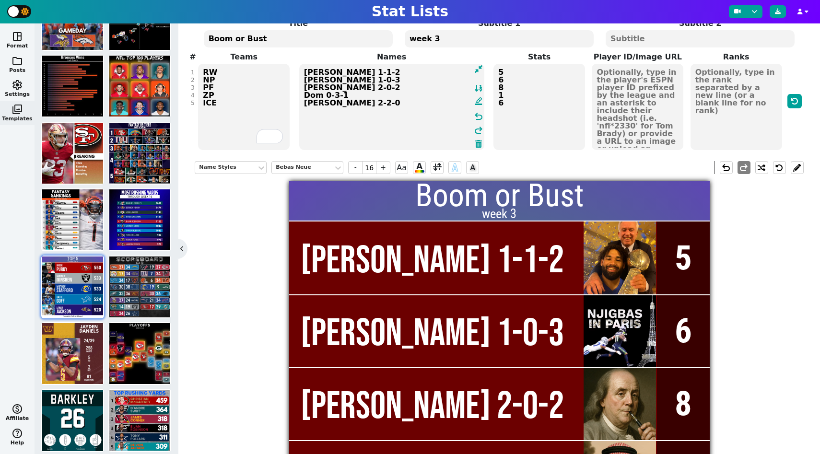
scroll to position [0, 0]
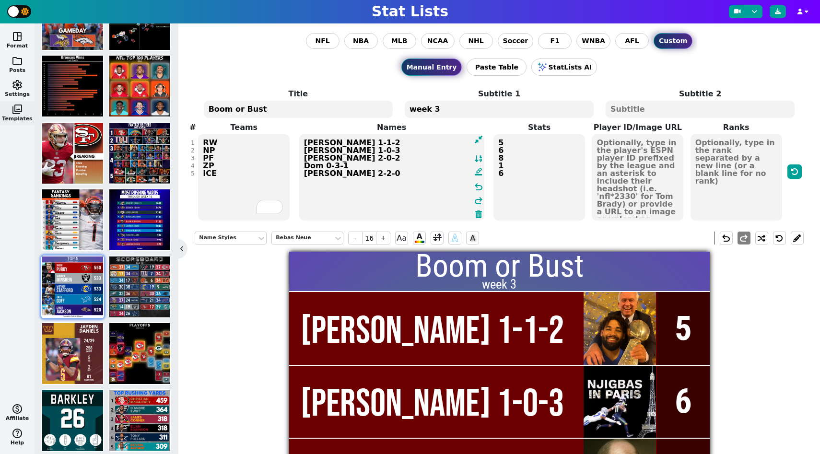
type textarea "[PERSON_NAME] 1-1-2 [PERSON_NAME] 1-0-3 [PERSON_NAME] 2-0-2 Dom 0-3-1 [PERSON_N…"
click at [490, 115] on textarea "week 3" at bounding box center [499, 109] width 189 height 17
type input "8"
click at [490, 115] on textarea "week 3" at bounding box center [499, 109] width 189 height 17
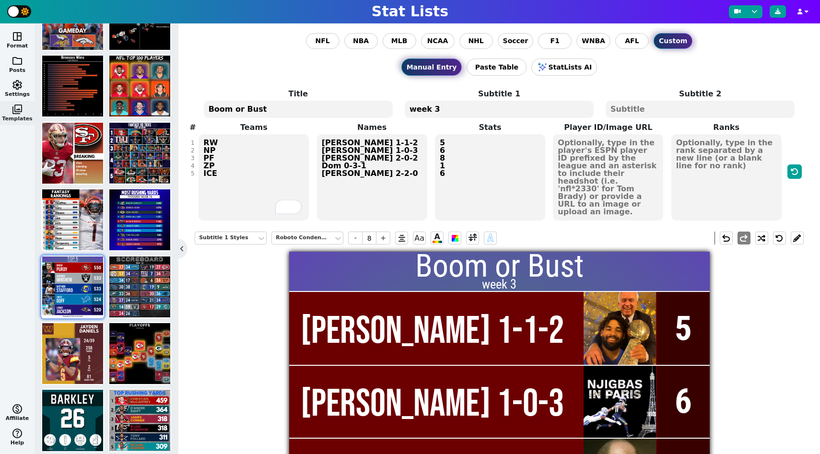
click at [490, 115] on textarea "week 3" at bounding box center [499, 109] width 189 height 17
type textarea "Through 3 weeks"
click at [783, 12] on button at bounding box center [778, 11] width 16 height 12
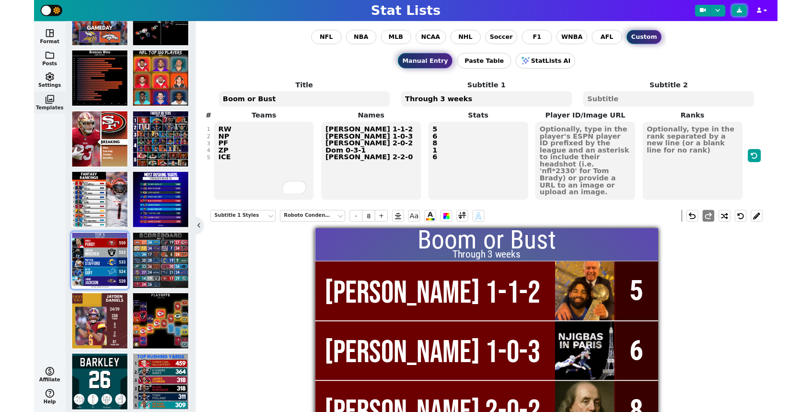
scroll to position [134, 0]
